Goal: Use online tool/utility: Use online tool/utility

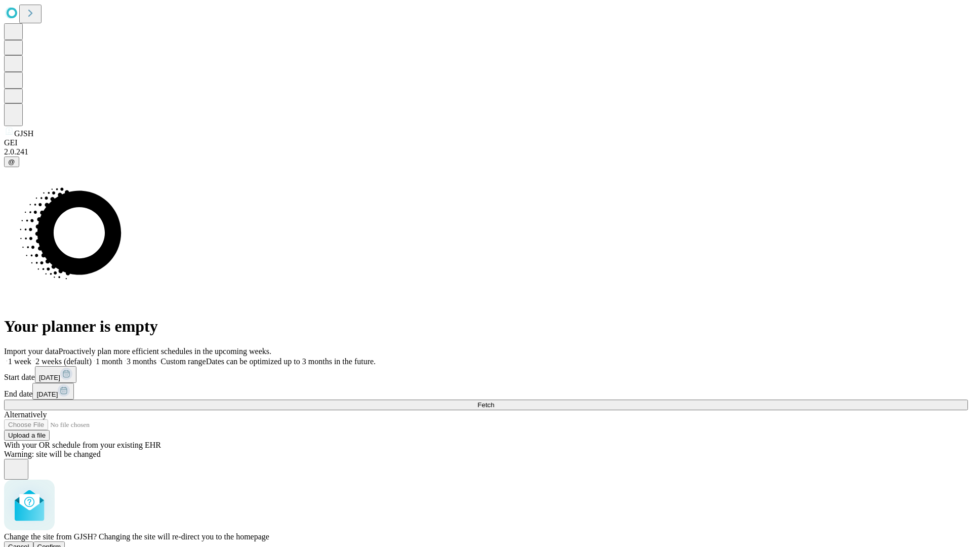
click at [61, 543] on span "Confirm" at bounding box center [49, 547] width 24 height 8
click at [92, 357] on label "2 weeks (default)" at bounding box center [61, 361] width 60 height 9
click at [494, 401] on span "Fetch" at bounding box center [485, 405] width 17 height 8
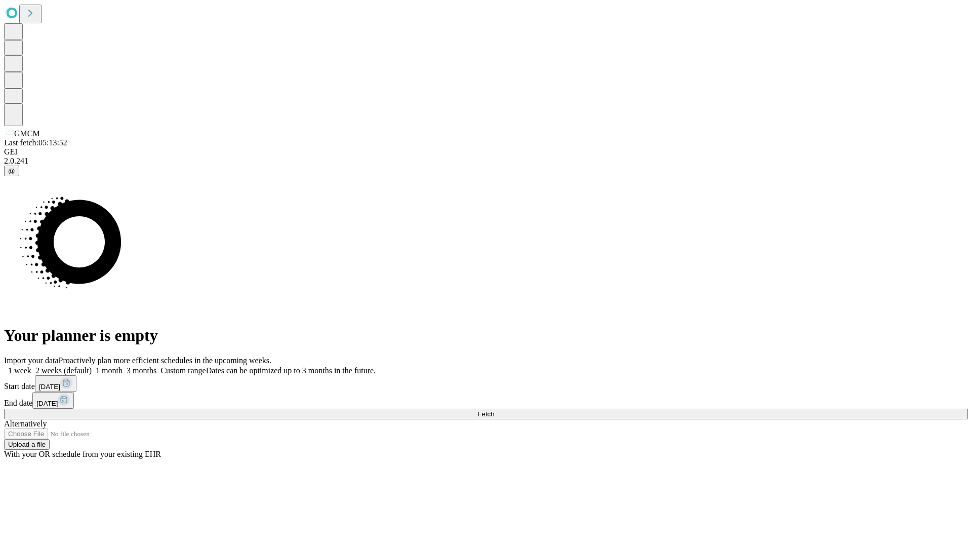
click at [92, 366] on label "2 weeks (default)" at bounding box center [61, 370] width 60 height 9
click at [494, 410] on span "Fetch" at bounding box center [485, 414] width 17 height 8
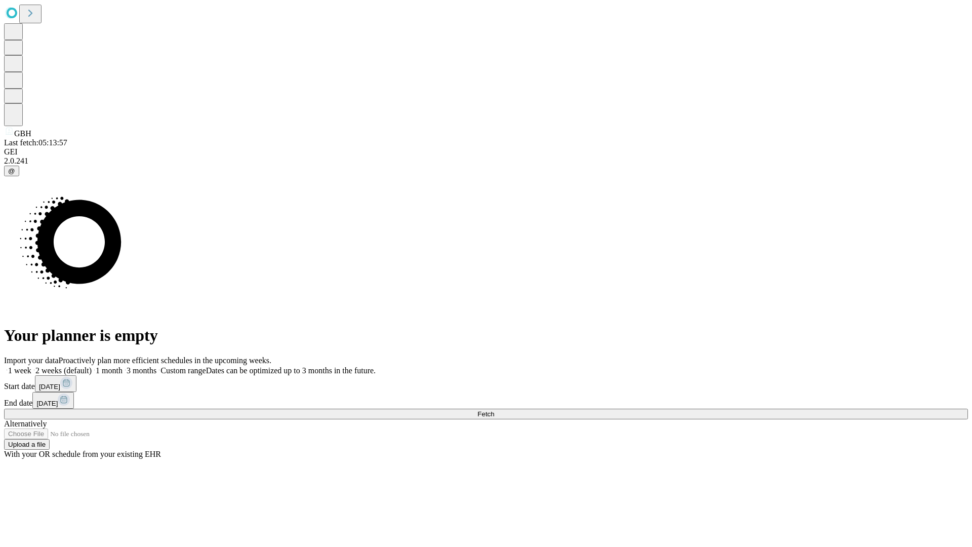
click at [92, 366] on label "2 weeks (default)" at bounding box center [61, 370] width 60 height 9
click at [494, 410] on span "Fetch" at bounding box center [485, 414] width 17 height 8
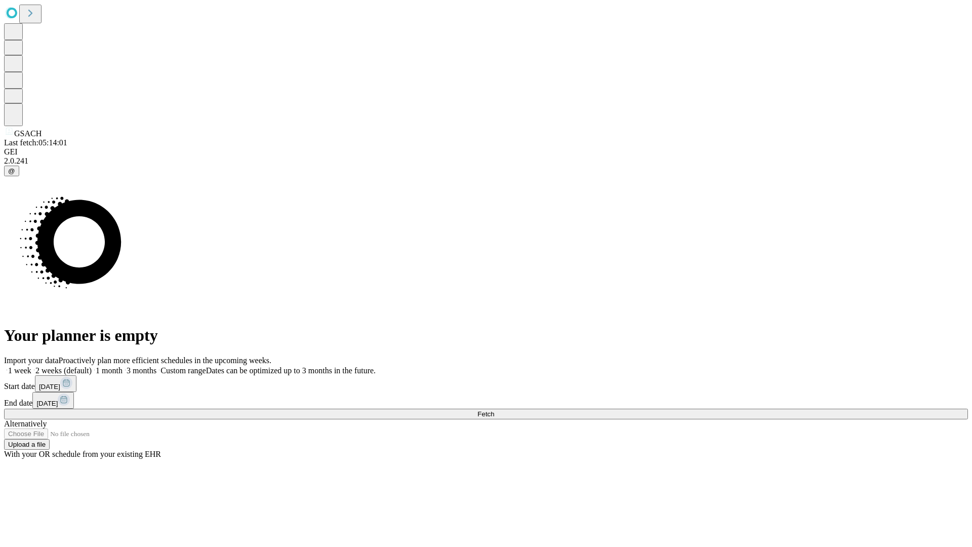
click at [92, 366] on label "2 weeks (default)" at bounding box center [61, 370] width 60 height 9
click at [494, 410] on span "Fetch" at bounding box center [485, 414] width 17 height 8
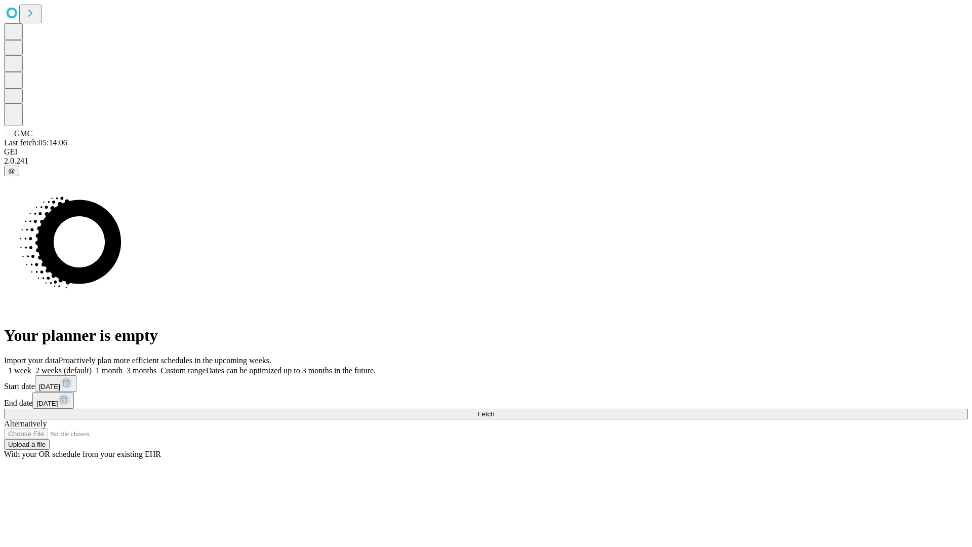
click at [92, 366] on label "2 weeks (default)" at bounding box center [61, 370] width 60 height 9
click at [494, 410] on span "Fetch" at bounding box center [485, 414] width 17 height 8
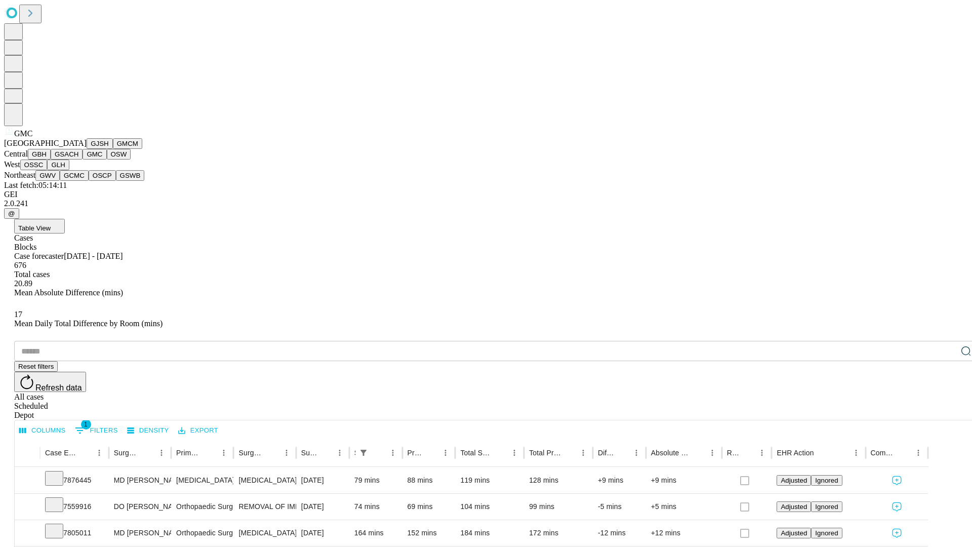
click at [107, 159] on button "OSW" at bounding box center [119, 154] width 24 height 11
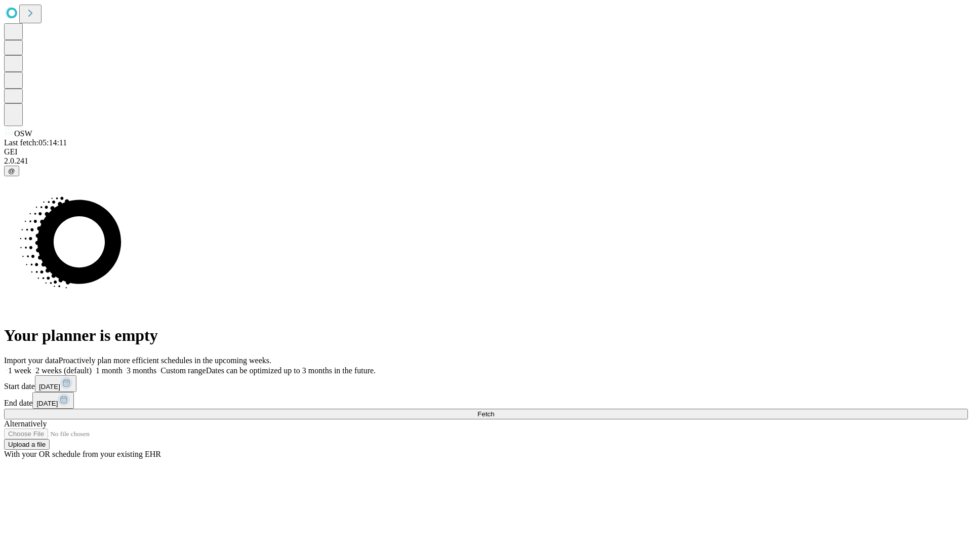
click at [92, 366] on label "2 weeks (default)" at bounding box center [61, 370] width 60 height 9
click at [494, 410] on span "Fetch" at bounding box center [485, 414] width 17 height 8
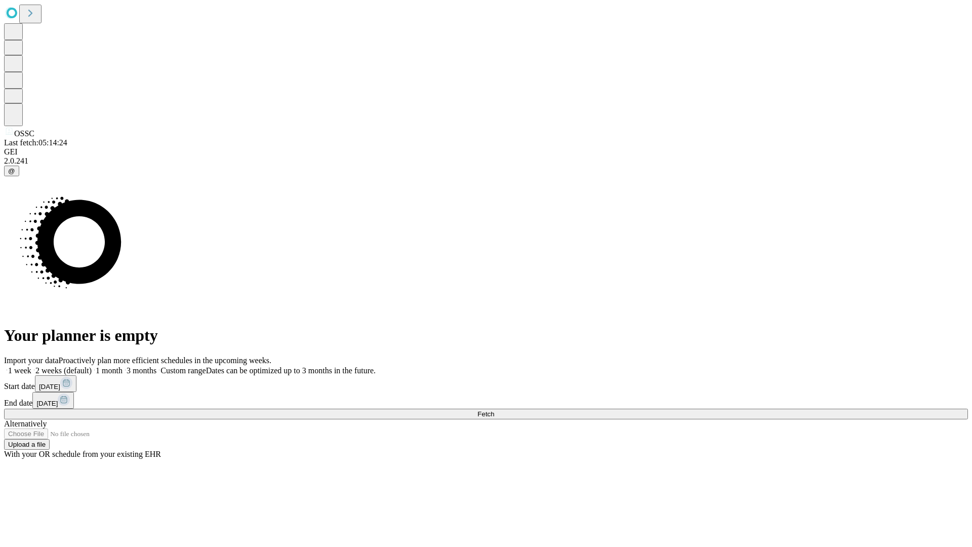
click at [494, 410] on span "Fetch" at bounding box center [485, 414] width 17 height 8
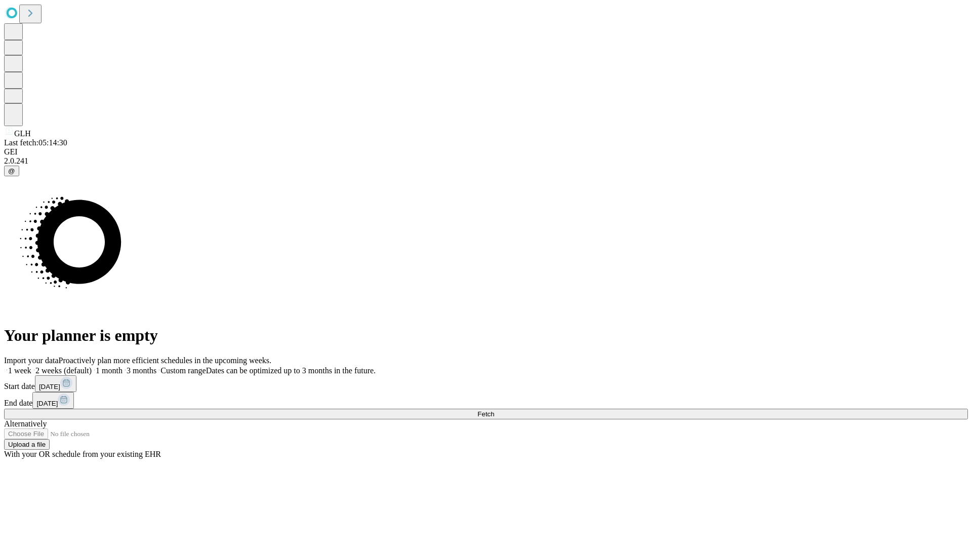
click at [92, 366] on label "2 weeks (default)" at bounding box center [61, 370] width 60 height 9
click at [494, 410] on span "Fetch" at bounding box center [485, 414] width 17 height 8
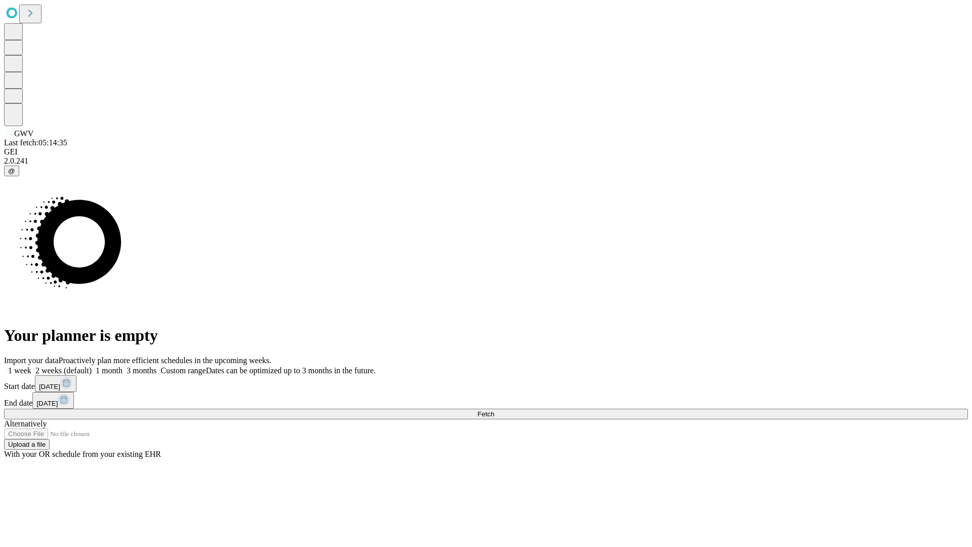
click at [92, 366] on label "2 weeks (default)" at bounding box center [61, 370] width 60 height 9
click at [494, 410] on span "Fetch" at bounding box center [485, 414] width 17 height 8
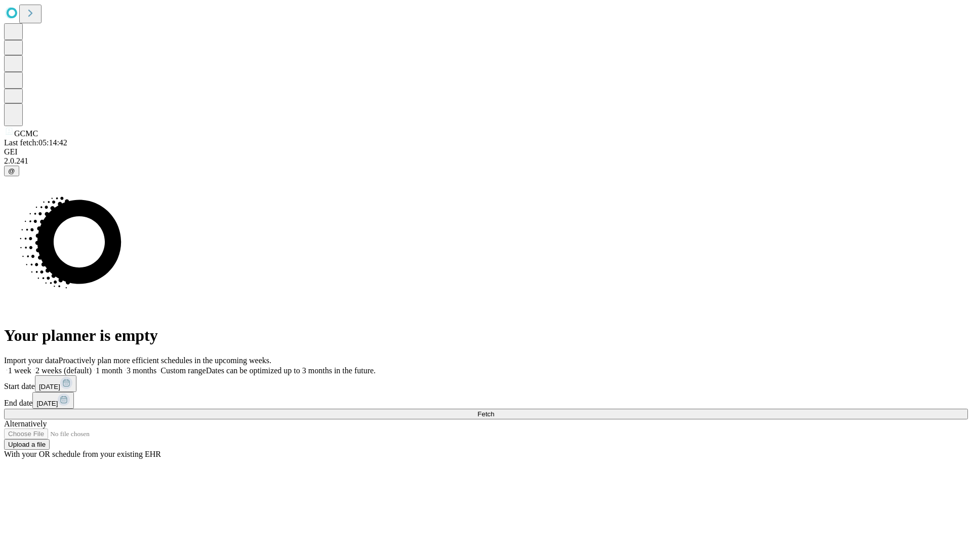
click at [92, 366] on label "2 weeks (default)" at bounding box center [61, 370] width 60 height 9
click at [494, 410] on span "Fetch" at bounding box center [485, 414] width 17 height 8
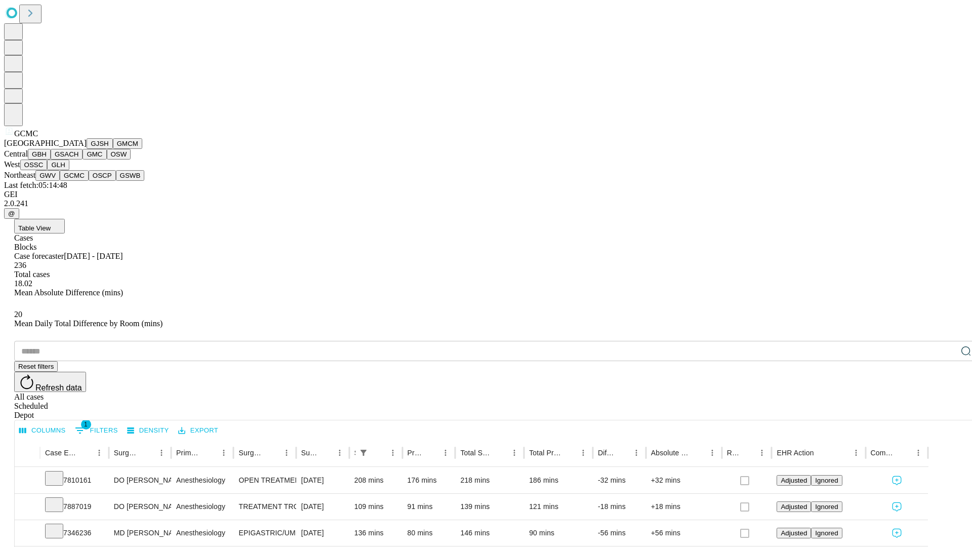
click at [89, 181] on button "OSCP" at bounding box center [102, 175] width 27 height 11
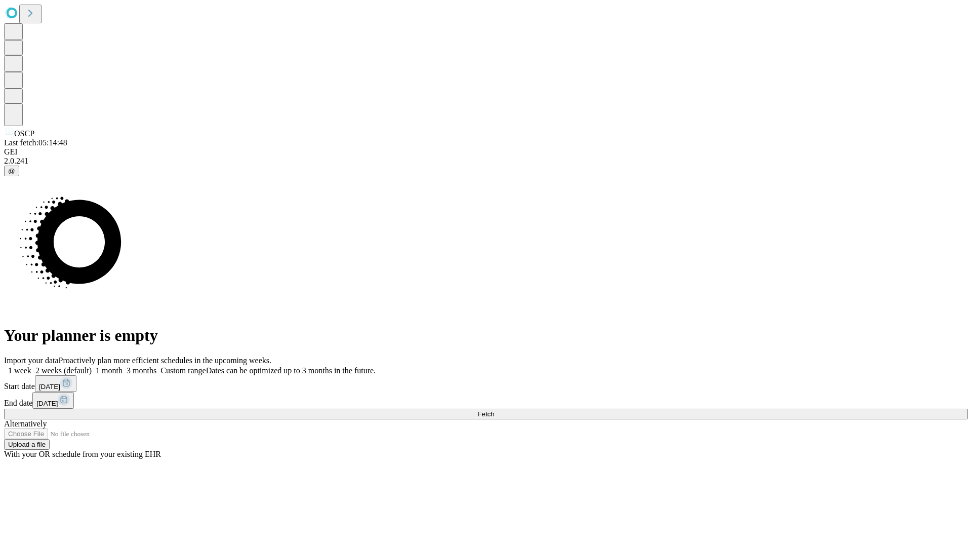
click at [92, 366] on label "2 weeks (default)" at bounding box center [61, 370] width 60 height 9
click at [494, 410] on span "Fetch" at bounding box center [485, 414] width 17 height 8
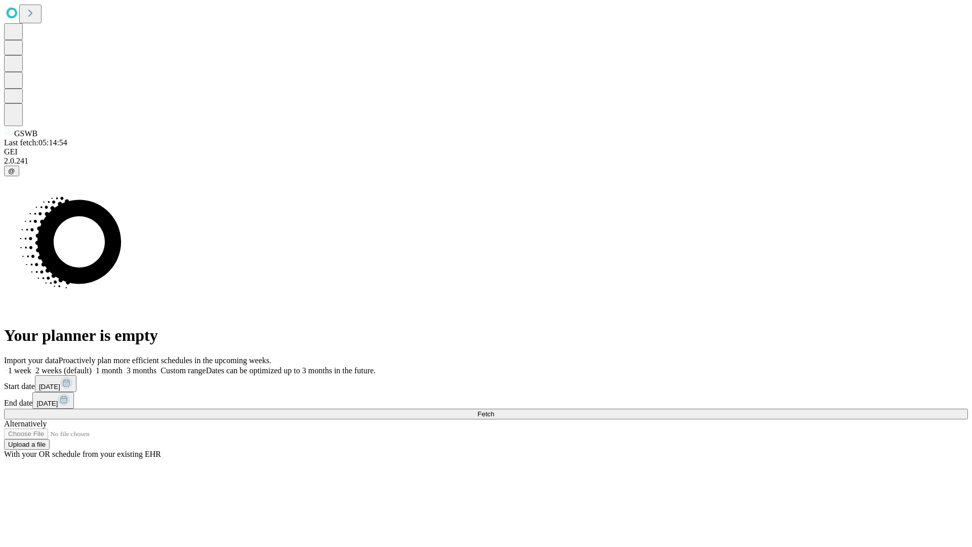
click at [92, 366] on label "2 weeks (default)" at bounding box center [61, 370] width 60 height 9
click at [494, 410] on span "Fetch" at bounding box center [485, 414] width 17 height 8
